Goal: Task Accomplishment & Management: Manage account settings

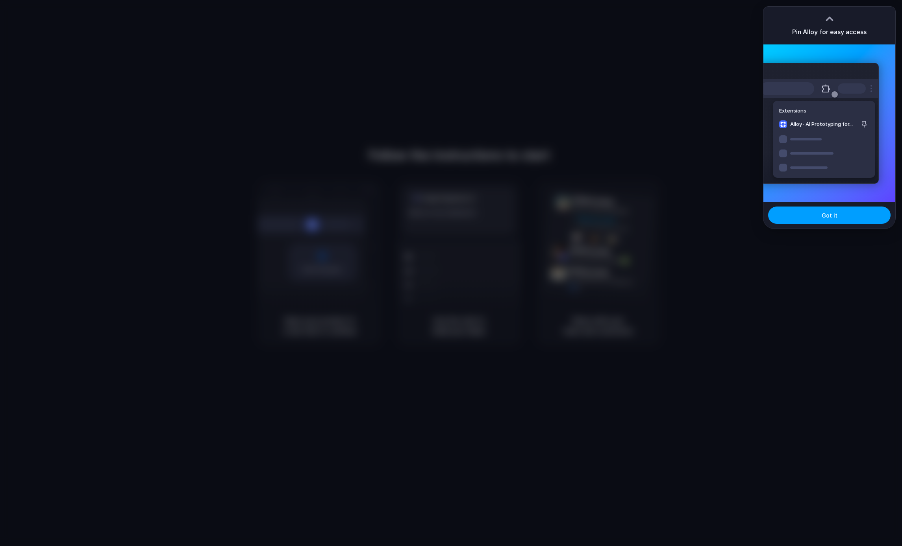
click at [815, 211] on button "Got it" at bounding box center [829, 215] width 122 height 17
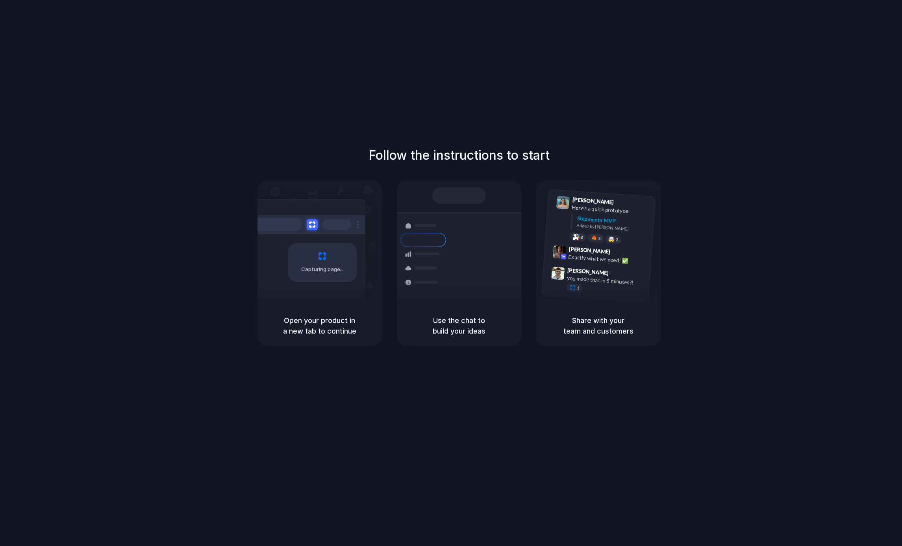
click at [239, 225] on div "Follow the instructions to start Capturing page Open your product in a new tab …" at bounding box center [459, 246] width 902 height 200
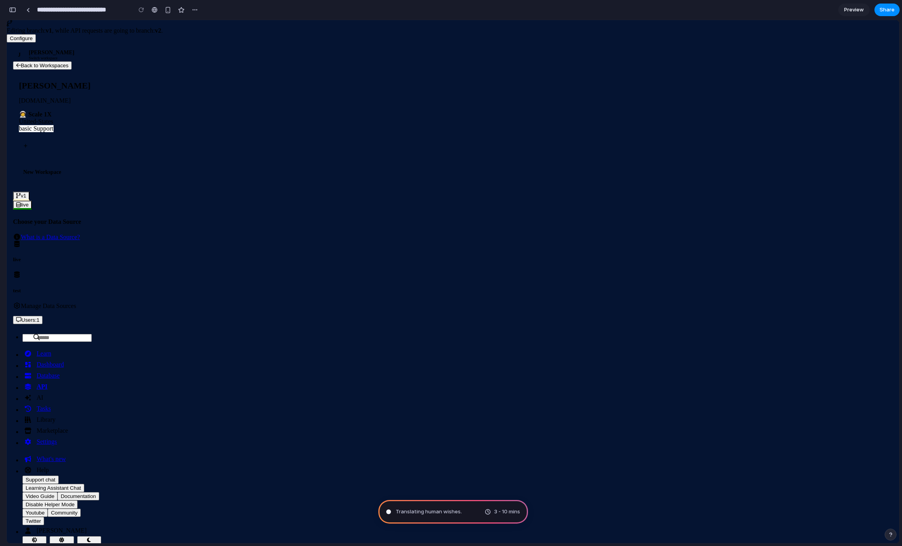
click at [15, 9] on div "button" at bounding box center [12, 10] width 7 height 6
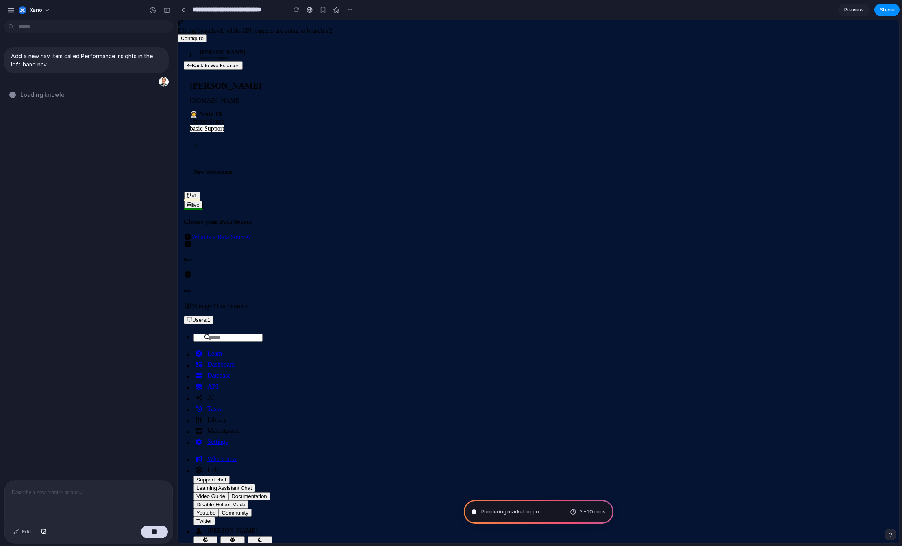
type input "**********"
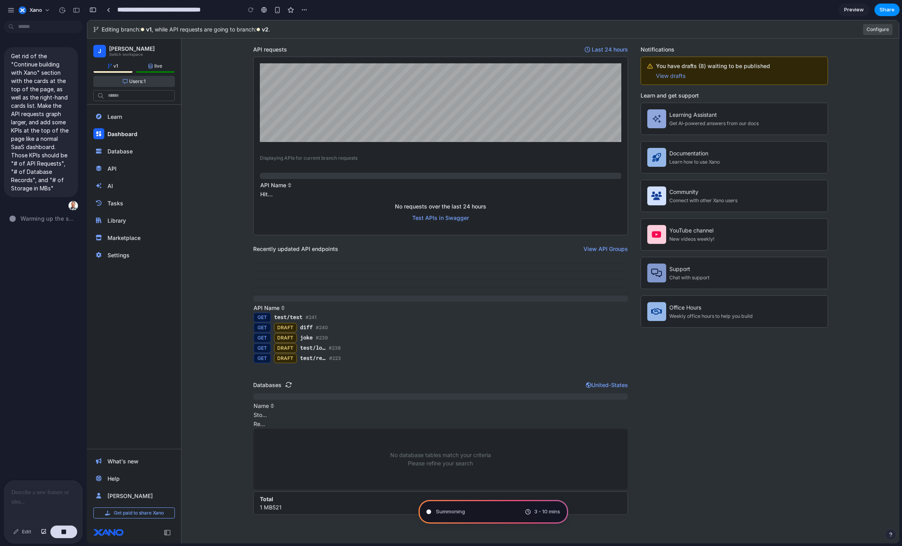
type input "**********"
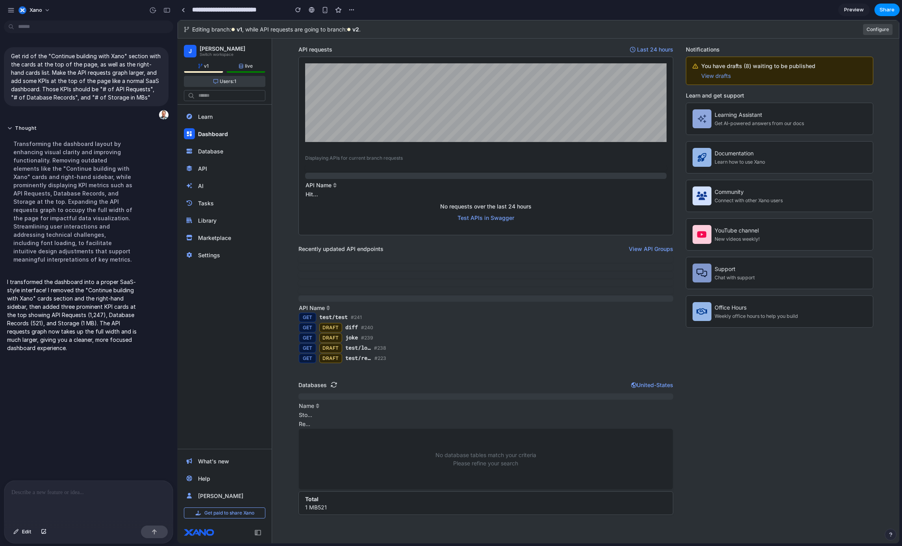
click at [75, 482] on div at bounding box center [88, 502] width 168 height 42
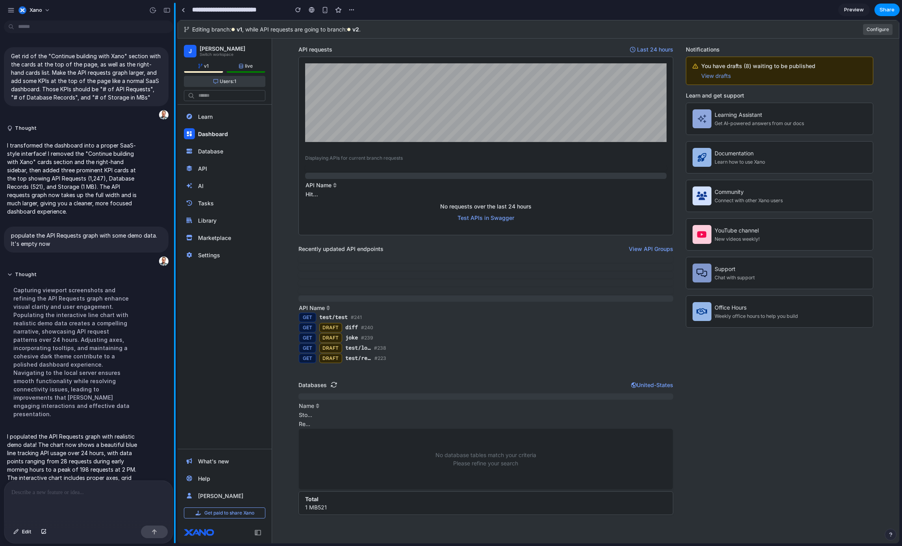
scroll to position [21, 0]
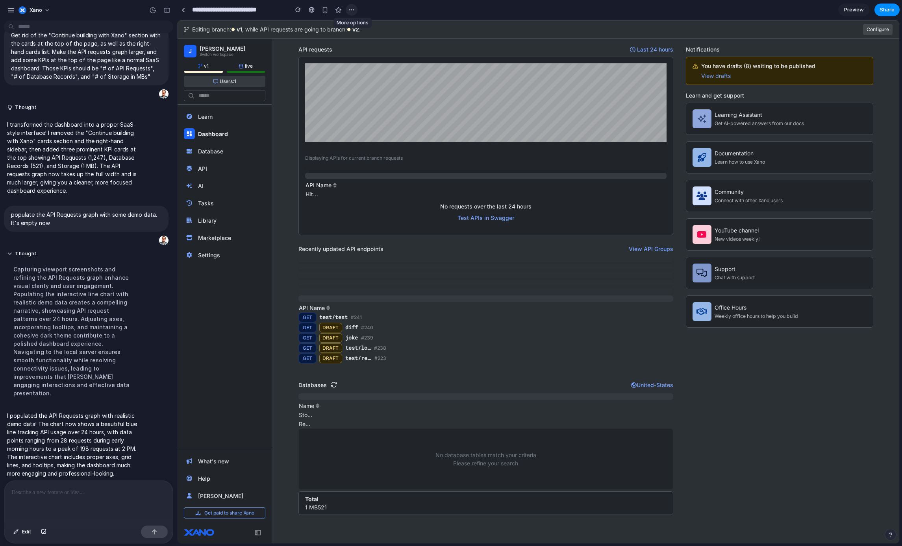
click at [352, 11] on div "button" at bounding box center [351, 10] width 6 height 6
click at [366, 10] on div "Duplicate Delete" at bounding box center [451, 273] width 902 height 546
click at [23, 531] on span "Edit" at bounding box center [26, 532] width 9 height 8
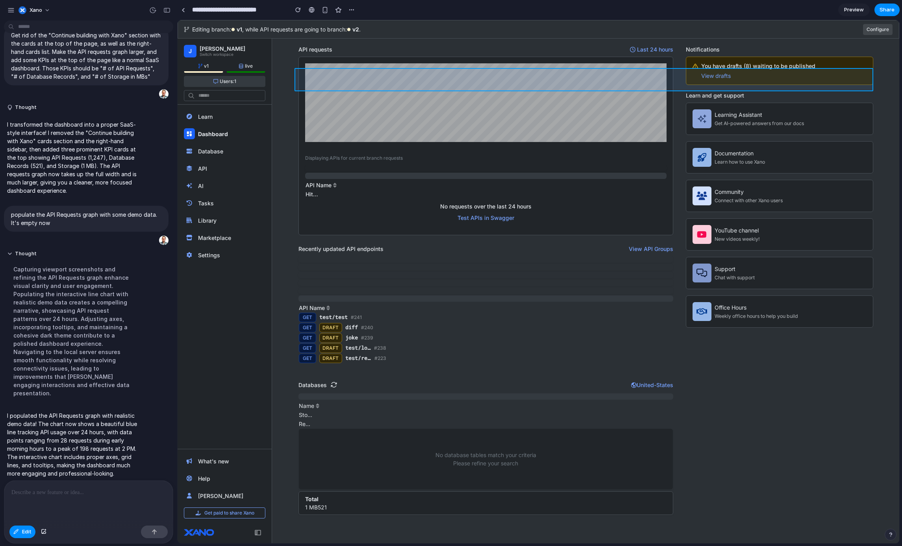
click at [499, 83] on div at bounding box center [537, 281] width 721 height 523
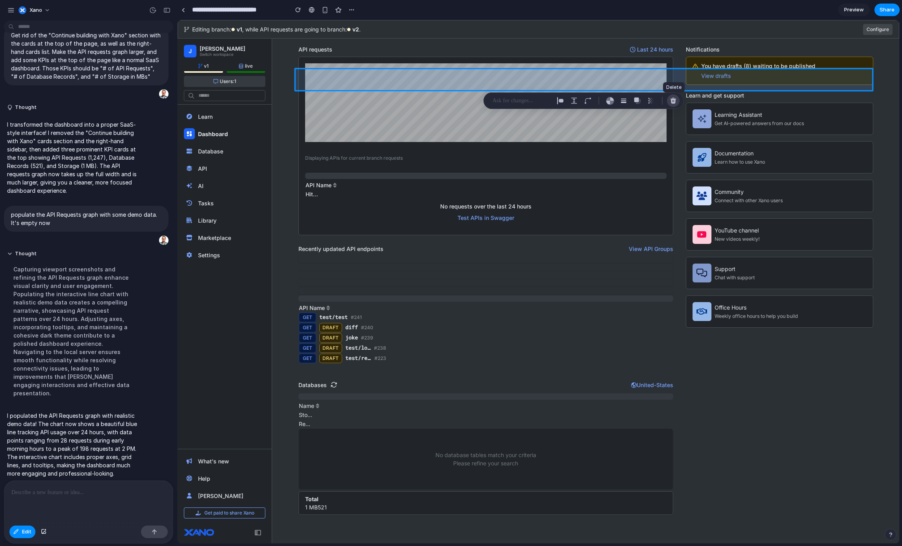
click at [671, 100] on div "button" at bounding box center [672, 100] width 7 height 7
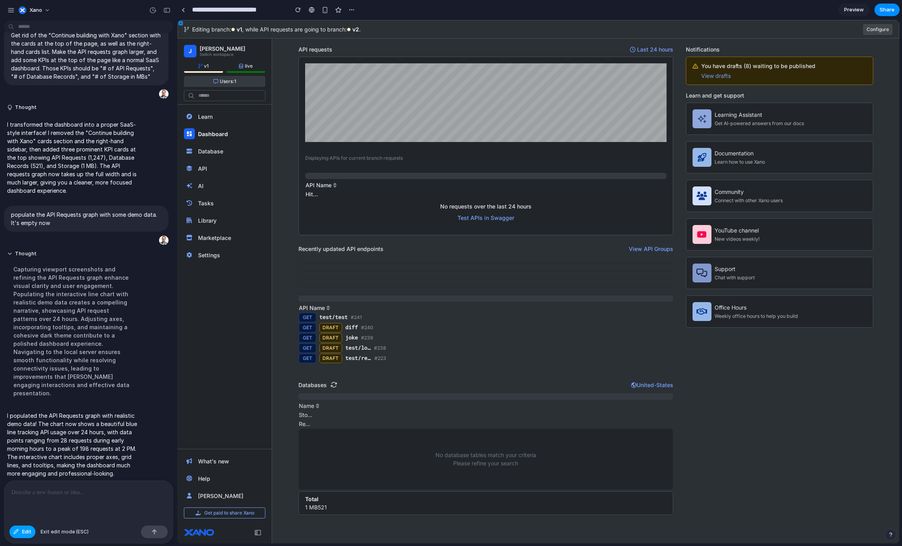
click at [24, 536] on button "Edit" at bounding box center [22, 532] width 26 height 13
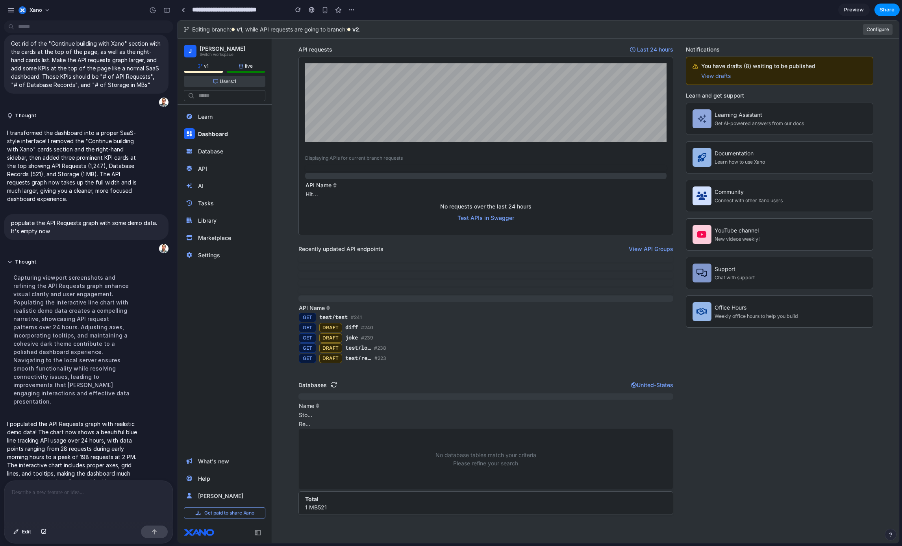
scroll to position [11, 0]
click at [889, 10] on span "Share" at bounding box center [886, 10] width 15 height 8
click at [851, 8] on div "Share ' [PERSON_NAME] Dashboard Cleanup ' Invite [PERSON_NAME] Creator Anyone a…" at bounding box center [451, 273] width 902 height 546
click at [851, 11] on span "Preview" at bounding box center [854, 10] width 20 height 8
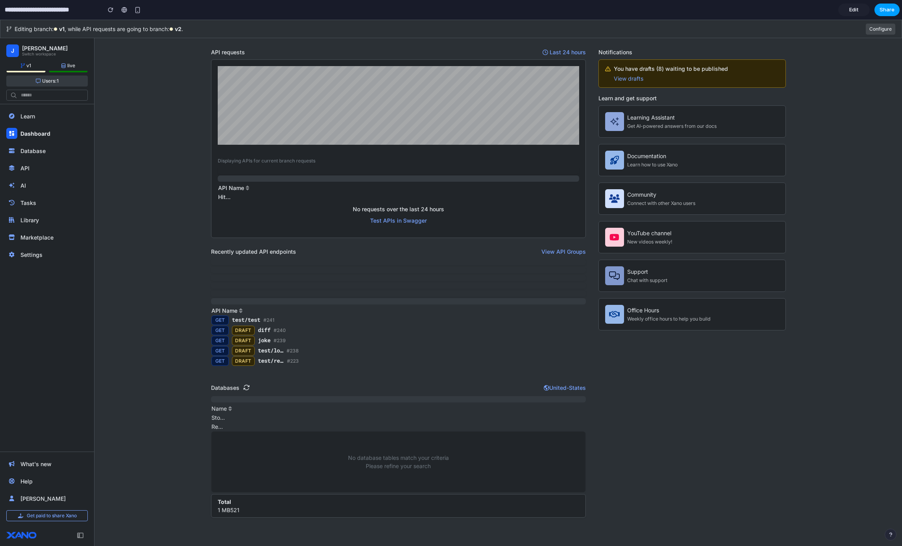
click at [890, 7] on span "Share" at bounding box center [886, 10] width 15 height 8
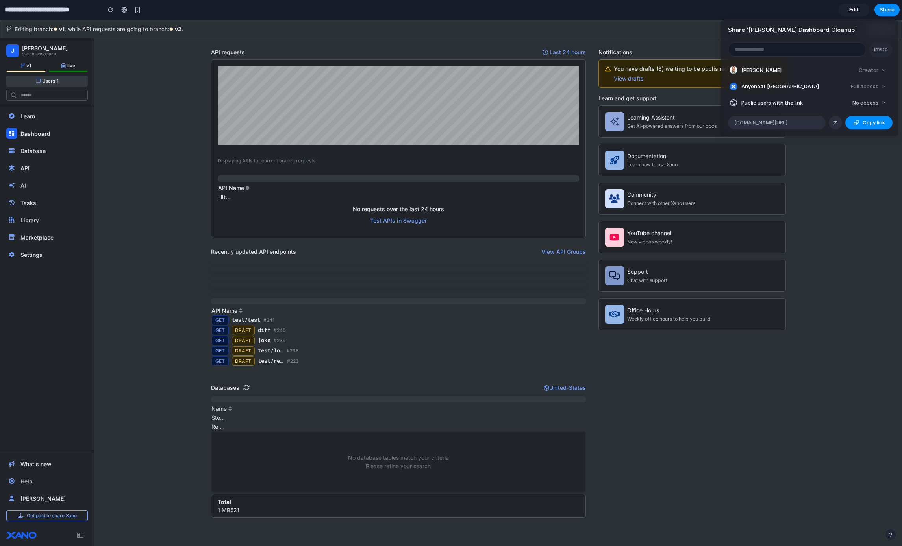
click at [785, 3] on div "Share ' [PERSON_NAME] Dashboard Cleanup ' Invite [PERSON_NAME] Creator Anyone a…" at bounding box center [451, 273] width 902 height 546
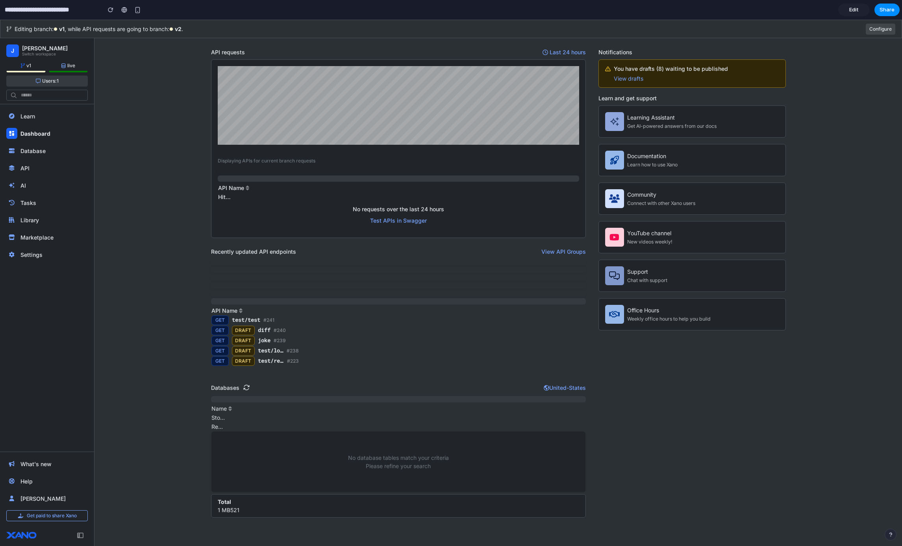
click at [852, 9] on span "Edit" at bounding box center [853, 10] width 9 height 8
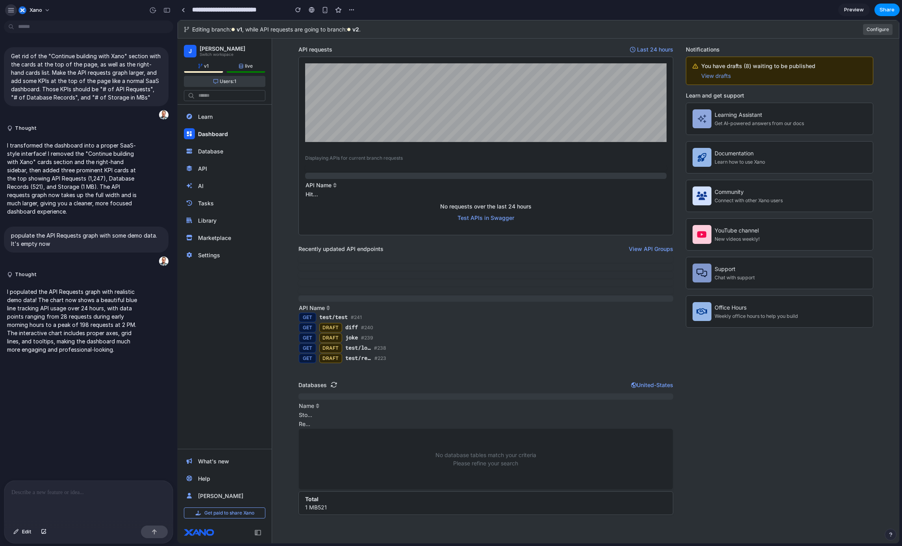
click at [8, 10] on div "button" at bounding box center [10, 10] width 7 height 7
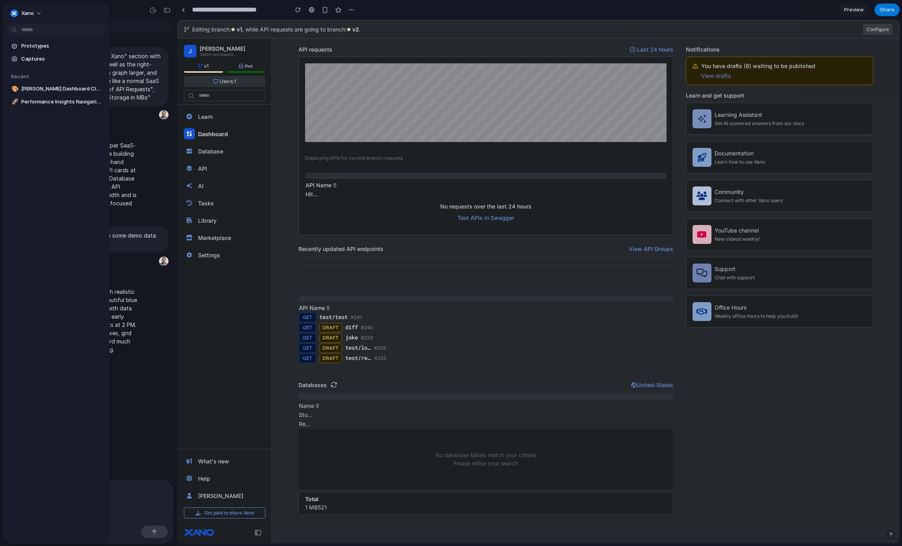
click at [55, 42] on span "Prototypes" at bounding box center [61, 46] width 81 height 8
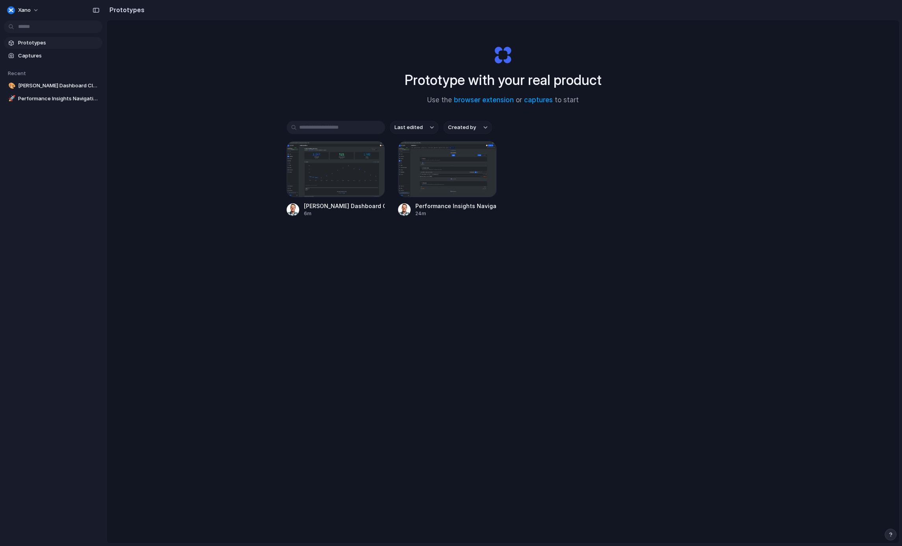
click at [15, 10] on div "Xano" at bounding box center [19, 10] width 24 height 8
click at [25, 27] on span "Settings" at bounding box center [29, 28] width 22 height 8
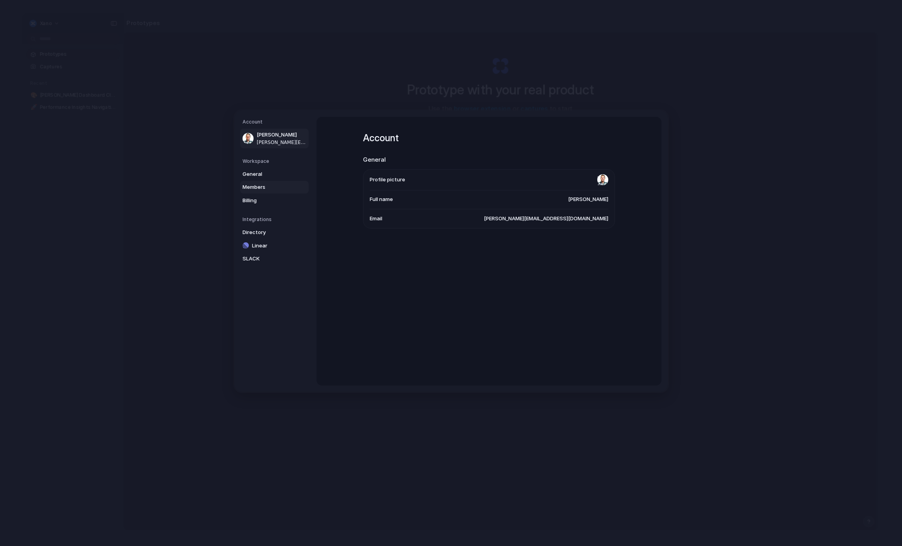
click at [259, 189] on span "Members" at bounding box center [267, 187] width 50 height 8
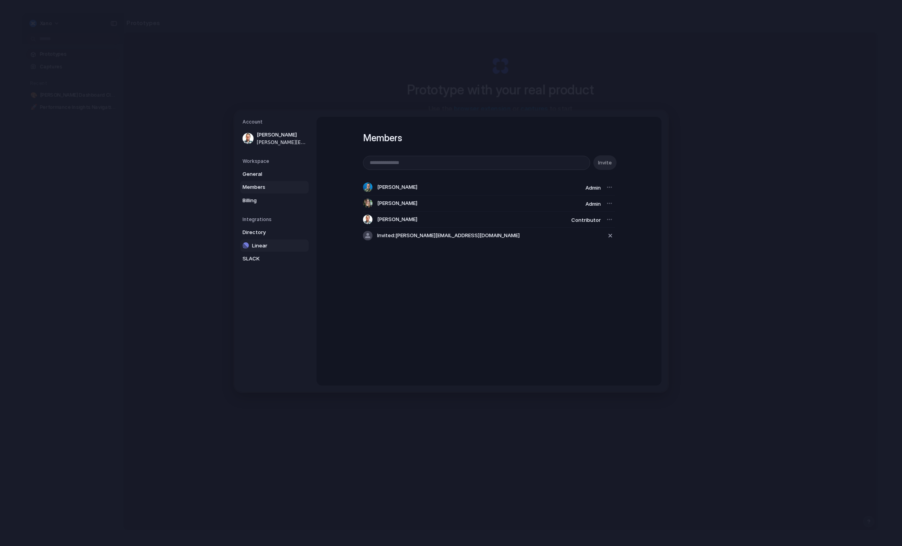
click at [277, 244] on span "Linear" at bounding box center [277, 246] width 50 height 8
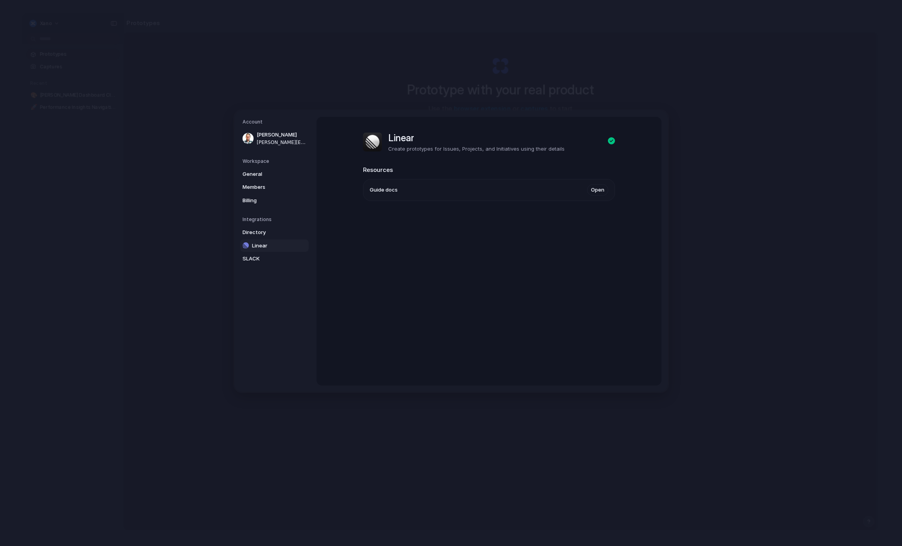
click at [597, 190] on link "Open" at bounding box center [597, 190] width 21 height 12
click at [440, 170] on button "Go Back" at bounding box center [442, 169] width 23 height 10
click at [389, 141] on h1 "Linear" at bounding box center [476, 138] width 176 height 14
click at [261, 258] on span "SLACK" at bounding box center [267, 259] width 50 height 8
click at [270, 234] on span "Directory" at bounding box center [267, 233] width 50 height 8
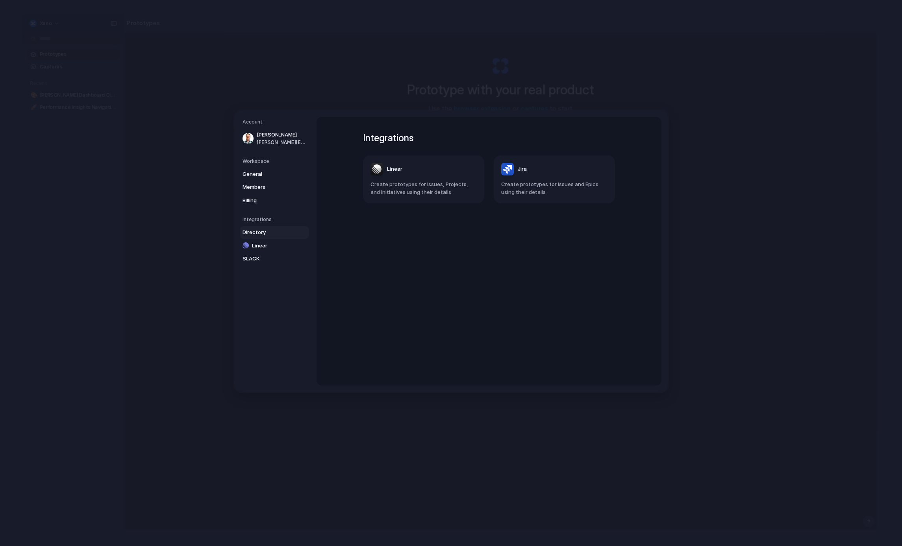
click at [399, 174] on div "Linear" at bounding box center [386, 169] width 32 height 13
click at [608, 152] on div at bounding box center [611, 151] width 7 height 9
drag, startPoint x: 595, startPoint y: 167, endPoint x: 568, endPoint y: 168, distance: 27.2
click at [596, 167] on div "Back Linear Create prototypes for Issues, Projects, and Initiatives using their…" at bounding box center [489, 181] width 252 height 129
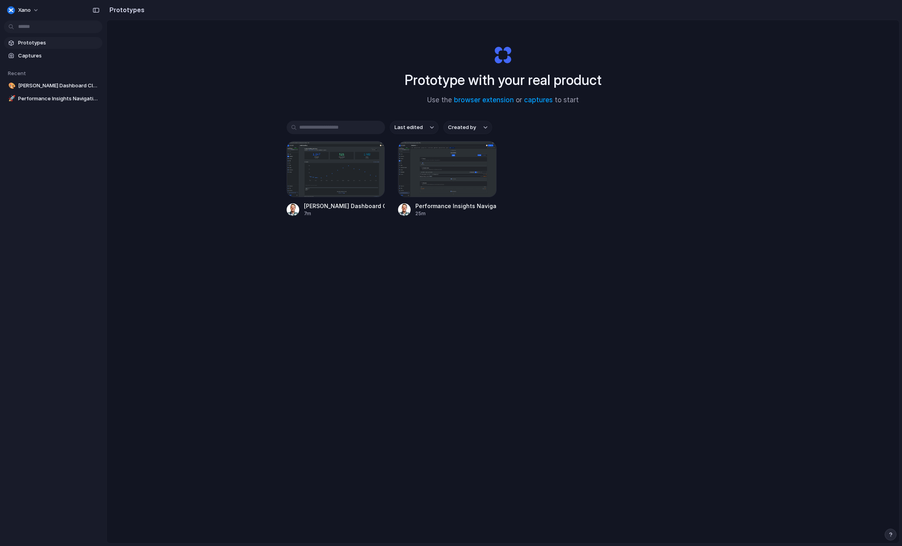
click at [293, 359] on div "Prototype with your real product Use the browser extension or captures to start…" at bounding box center [503, 302] width 792 height 565
click at [890, 535] on div "button" at bounding box center [890, 535] width 6 height 6
click at [291, 353] on div "Prototype with your real product Use the browser extension or captures to start…" at bounding box center [503, 302] width 792 height 565
click at [464, 307] on div "Prototype with your real product Use the browser extension or captures to start…" at bounding box center [503, 302] width 792 height 565
click at [237, 309] on div "Prototype with your real product Use the browser extension or captures to start…" at bounding box center [503, 302] width 792 height 565
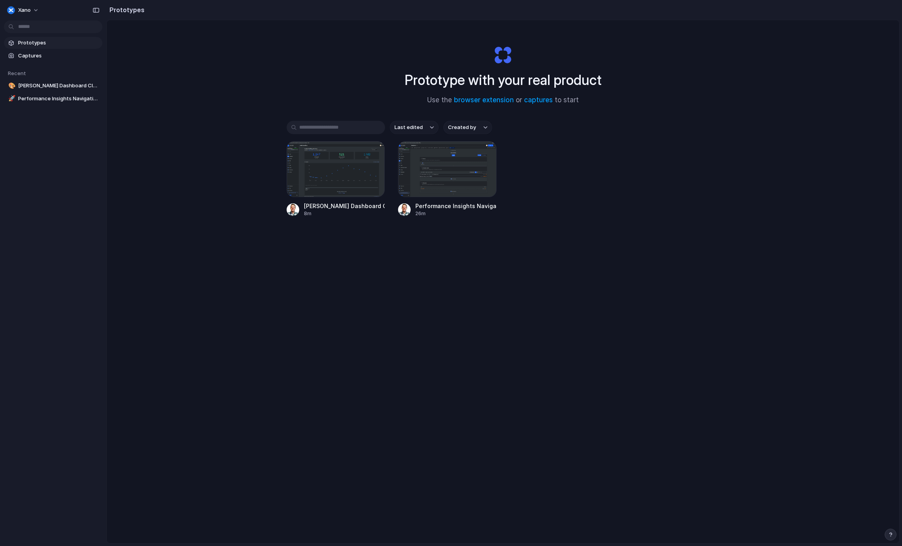
click at [200, 137] on div "Prototype with your real product Use the browser extension or captures to start…" at bounding box center [503, 302] width 792 height 565
click at [468, 98] on link "browser extension" at bounding box center [484, 100] width 60 height 8
click at [121, 296] on div "Prototype with your real product Use the browser extension or captures to start…" at bounding box center [503, 302] width 792 height 565
click at [83, 217] on div "Xano Prototypes Captures Recent 🎨 [PERSON_NAME] Dashboard Cleanup 🚀 Performance…" at bounding box center [53, 273] width 106 height 546
click at [198, 199] on div "Prototype with your real product Use the browser extension or captures to start…" at bounding box center [503, 302] width 792 height 565
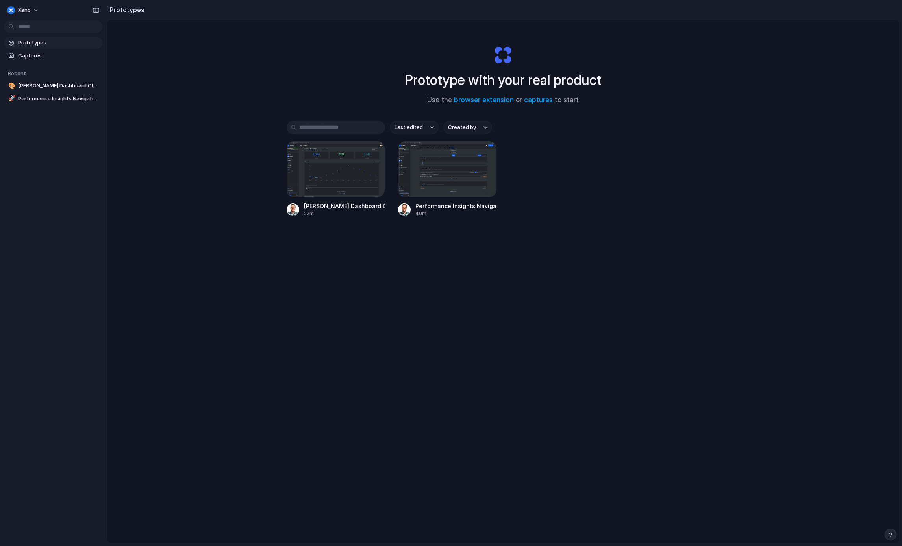
click at [170, 213] on div "Prototype with your real product Use the browser extension or captures to start…" at bounding box center [503, 302] width 792 height 565
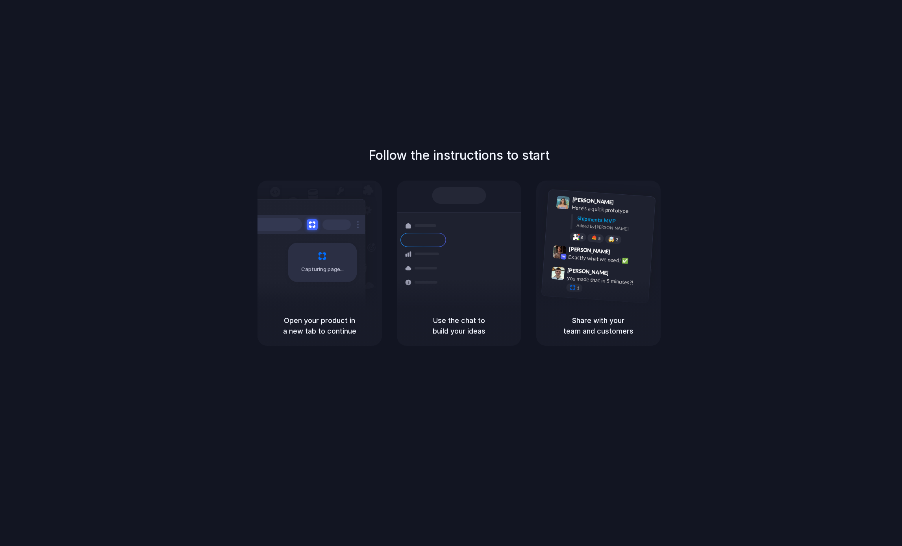
click at [187, 256] on div "Follow the instructions to start Capturing page Open your product in a new tab …" at bounding box center [459, 246] width 902 height 200
click at [231, 275] on div "Follow the instructions to start Capturing page Open your product in a new tab …" at bounding box center [459, 246] width 902 height 200
drag, startPoint x: 245, startPoint y: 295, endPoint x: 249, endPoint y: 292, distance: 5.3
click at [245, 295] on div "Follow the instructions to start Capturing page Open your product in a new tab …" at bounding box center [459, 246] width 902 height 200
click at [251, 246] on div "Follow the instructions to start Capturing page Open your product in a new tab …" at bounding box center [459, 246] width 902 height 200
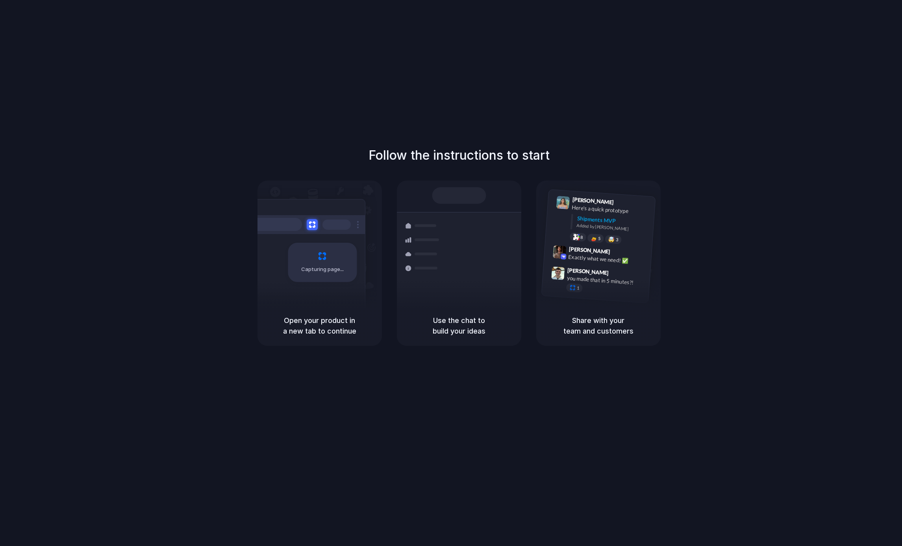
click at [85, 186] on div "Follow the instructions to start Capturing page Open your product in a new tab …" at bounding box center [459, 246] width 902 height 200
